Goal: Task Accomplishment & Management: Manage account settings

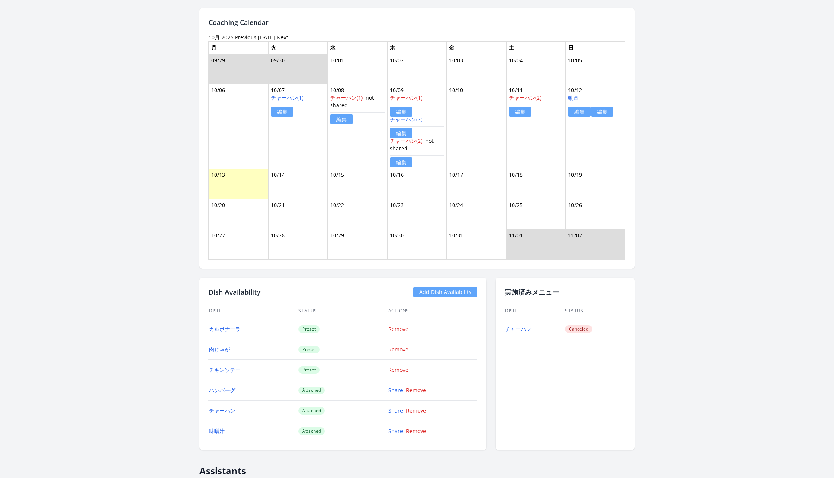
scroll to position [731, 0]
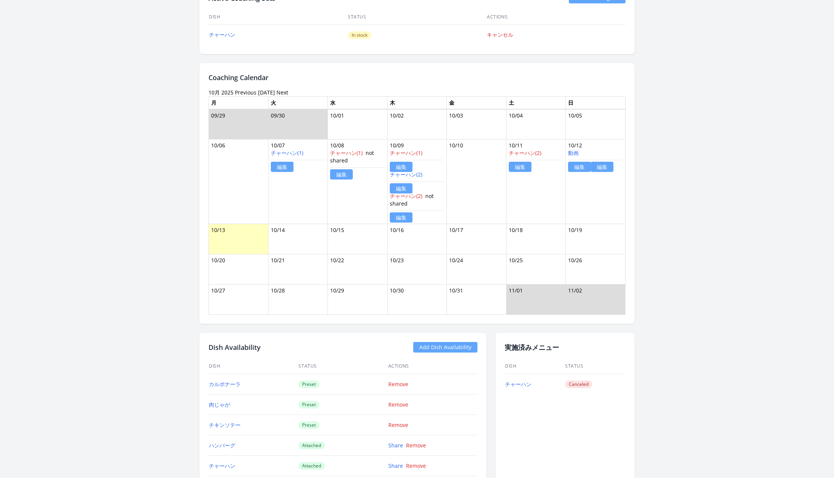
click at [602, 167] on link "編集" at bounding box center [602, 167] width 23 height 10
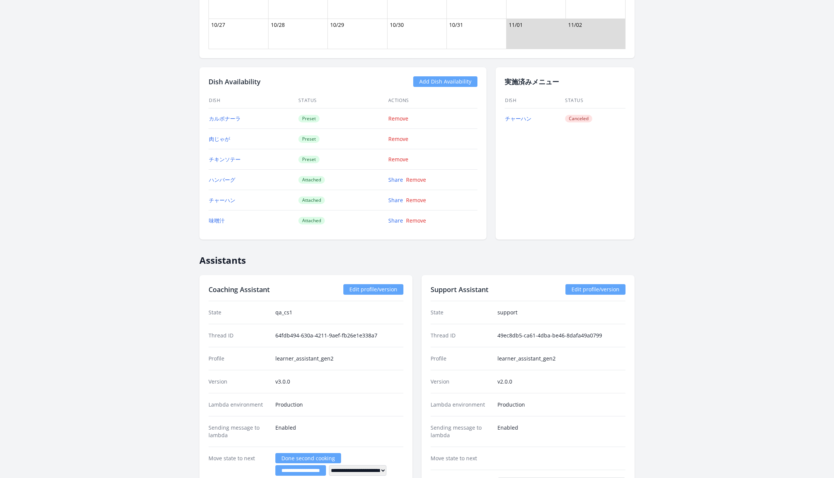
scroll to position [986, 0]
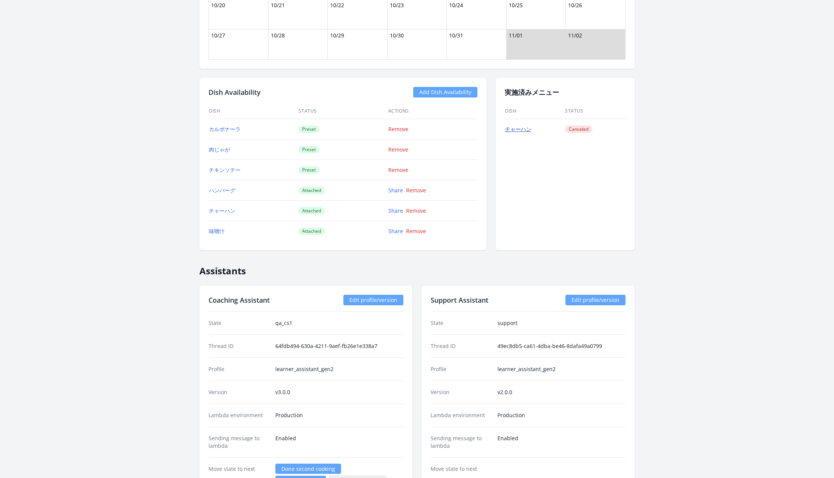
click at [523, 126] on link "チャーハン" at bounding box center [518, 128] width 26 height 7
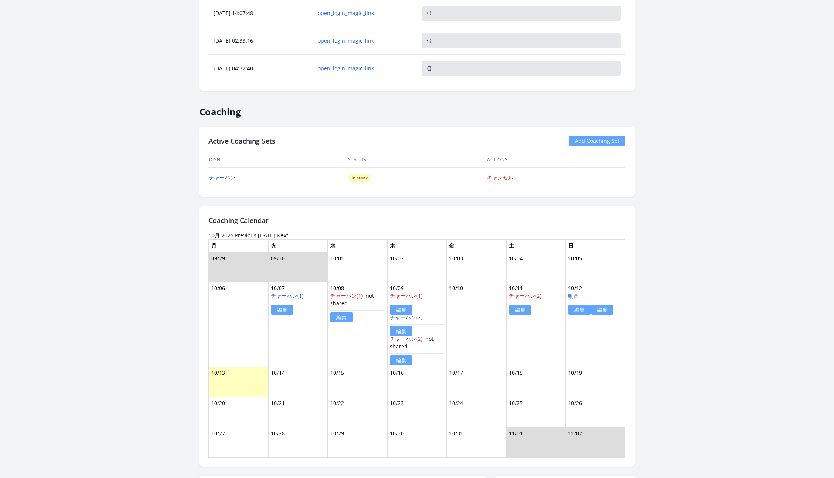
scroll to position [604, 0]
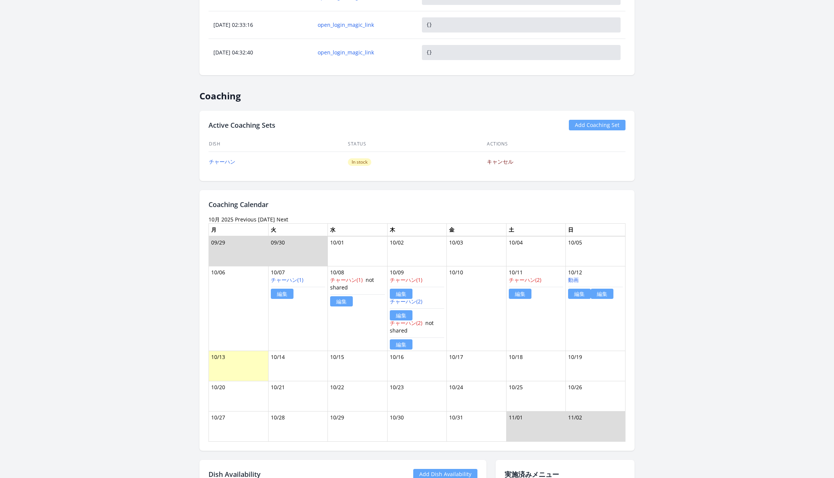
click at [494, 161] on link "キャンセル" at bounding box center [500, 161] width 26 height 7
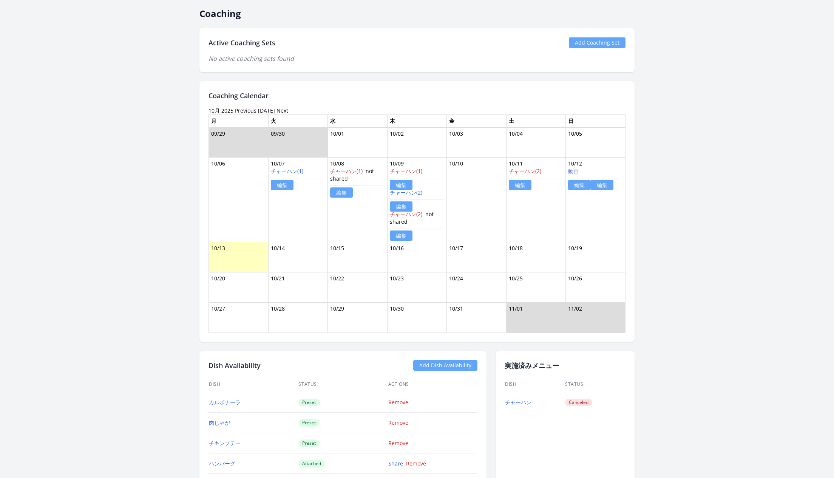
scroll to position [723, 0]
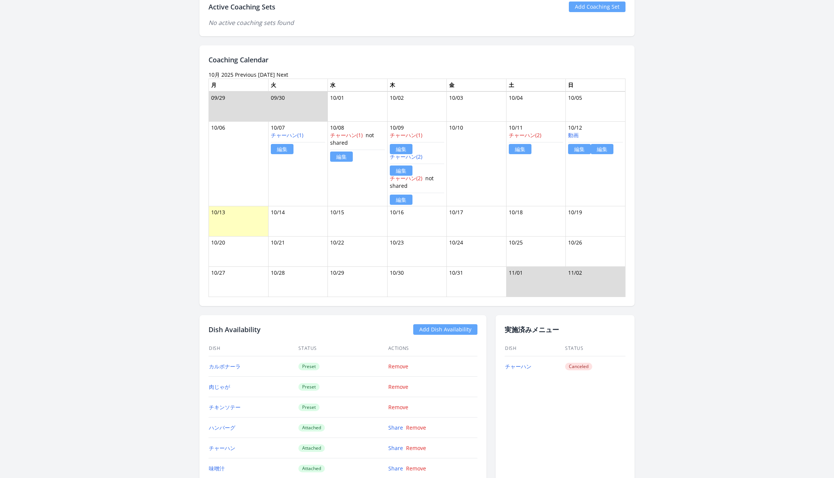
click at [604, 145] on link "編集" at bounding box center [602, 149] width 23 height 10
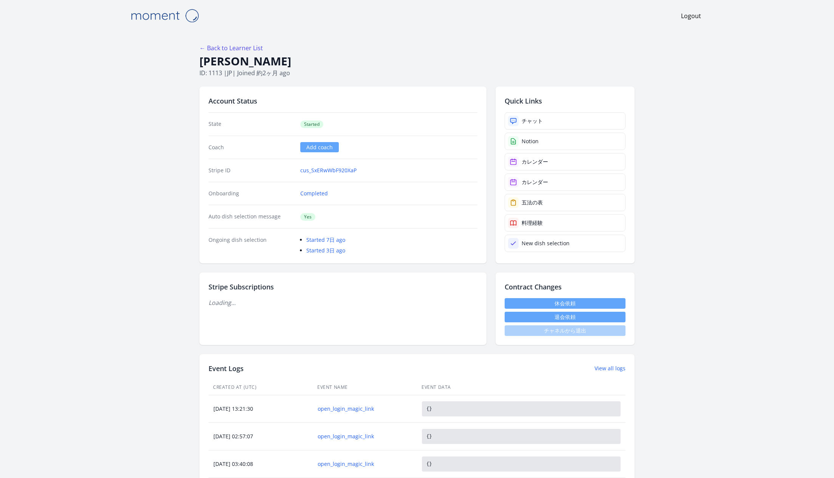
scroll to position [722, 0]
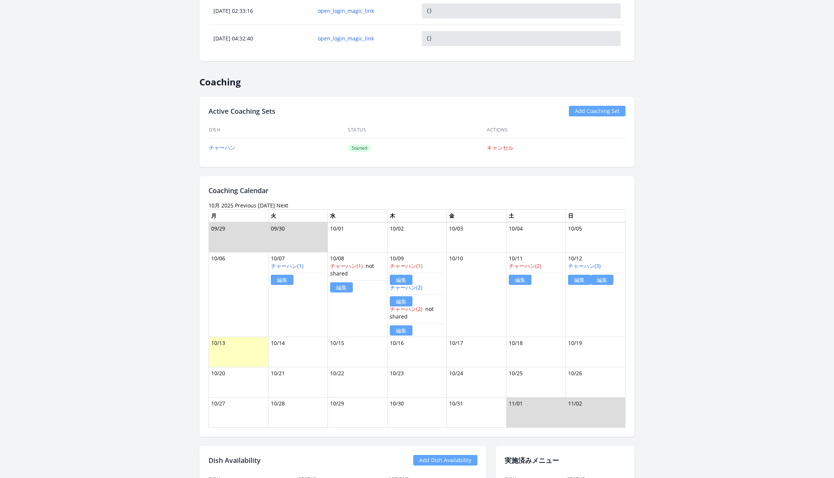
scroll to position [627, 0]
